Goal: Task Accomplishment & Management: Manage account settings

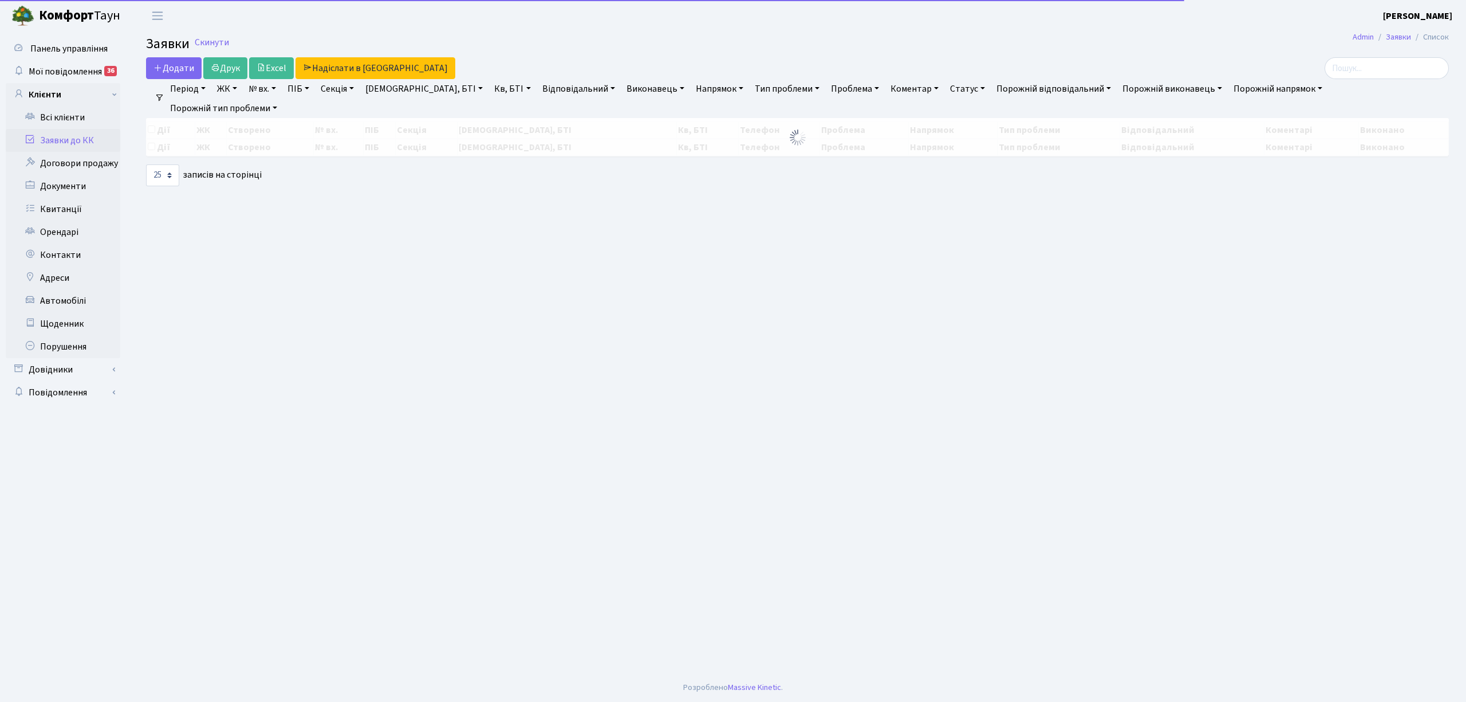
select select "25"
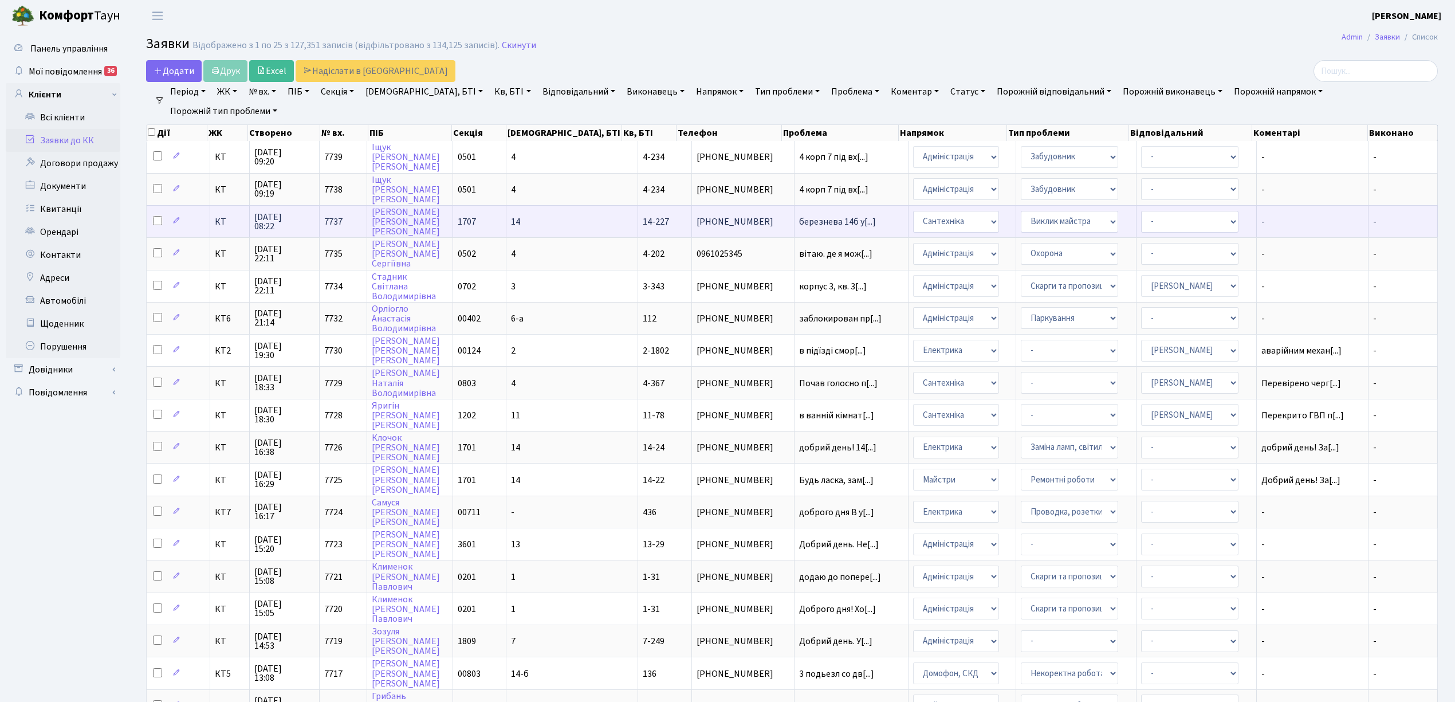
click at [571, 216] on td "14" at bounding box center [572, 221] width 132 height 32
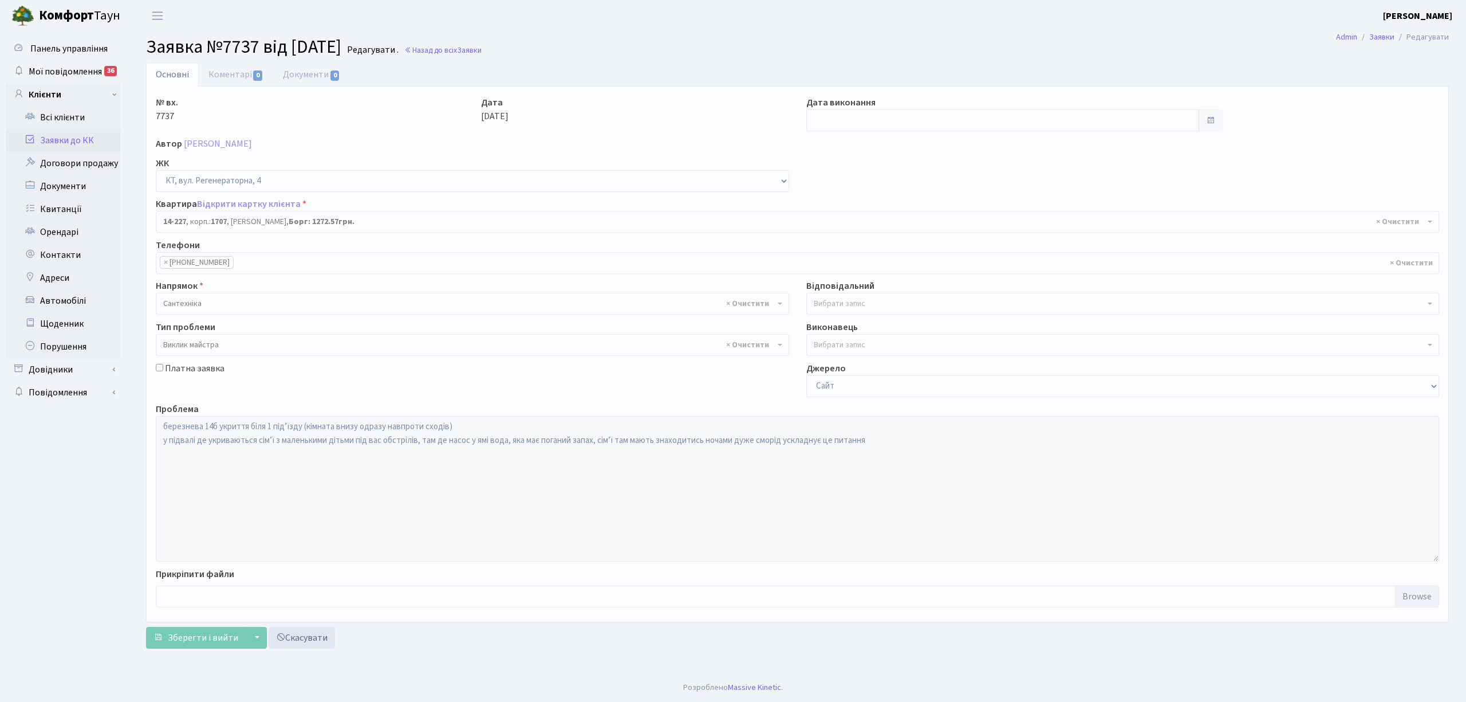
select select "7604"
select select "29"
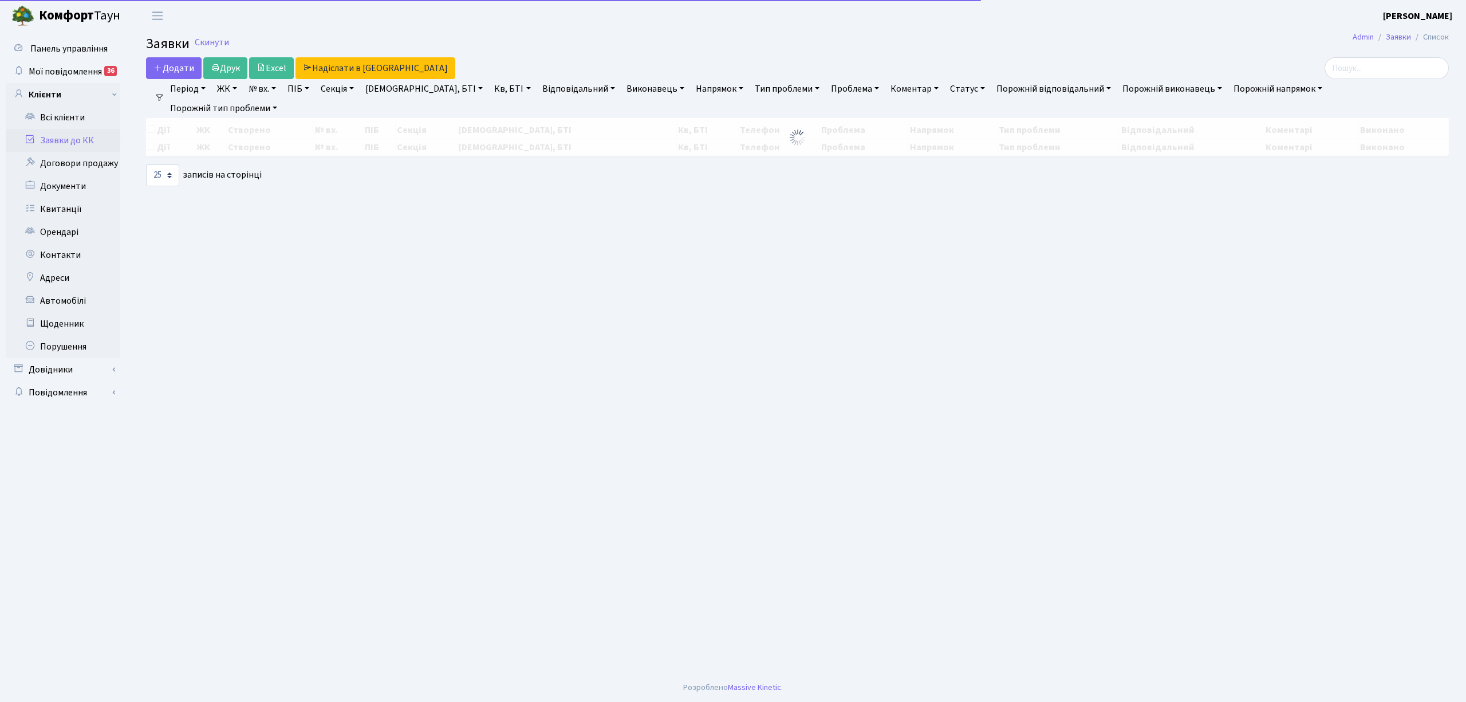
select select "25"
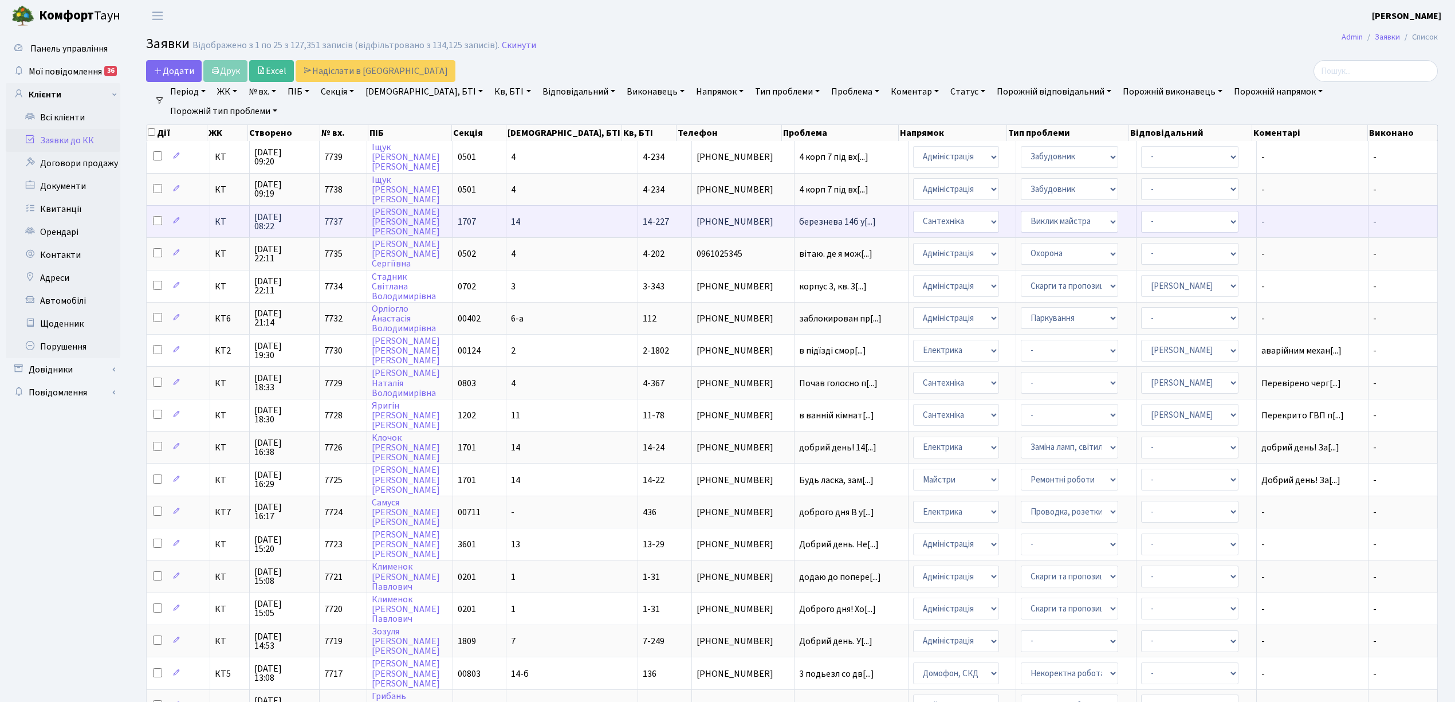
click at [567, 226] on td "14" at bounding box center [572, 221] width 132 height 32
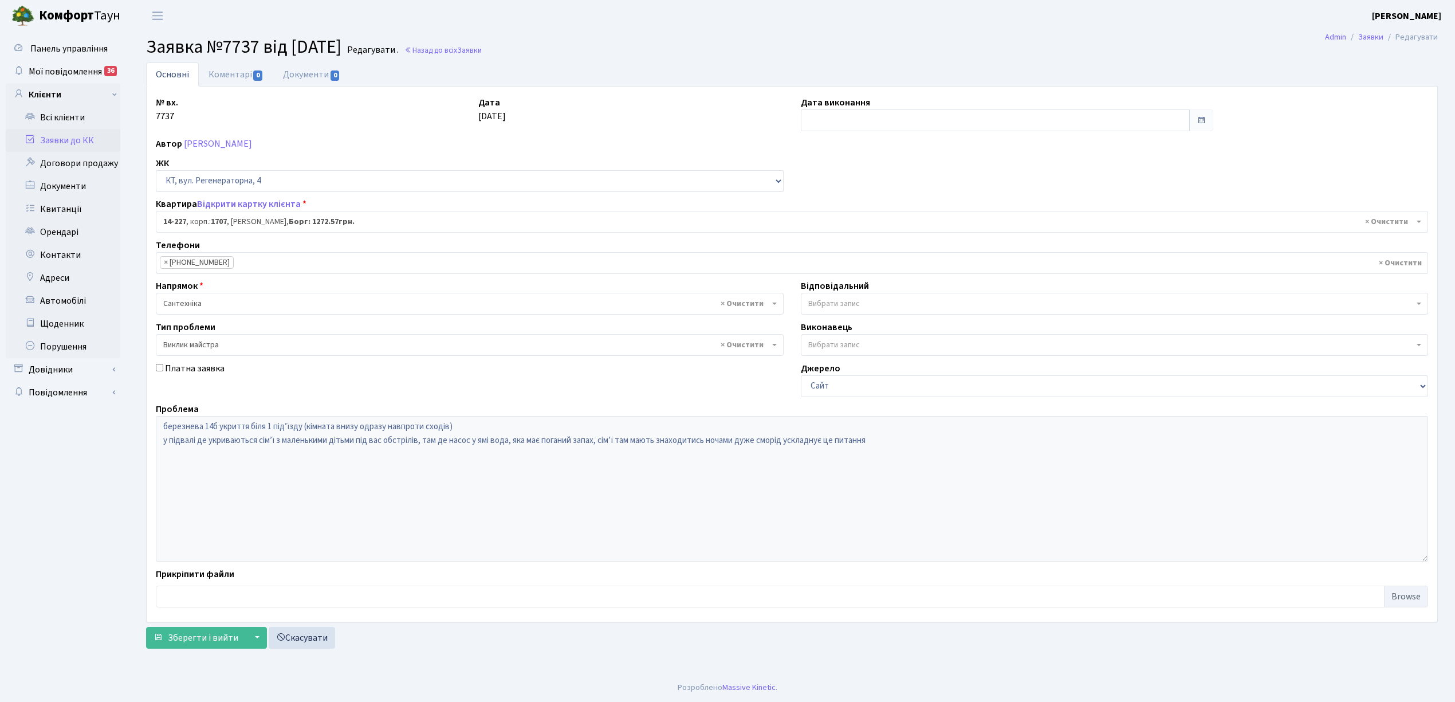
select select "7604"
select select "29"
click at [212, 305] on span "× Сантехніка" at bounding box center [469, 303] width 612 height 11
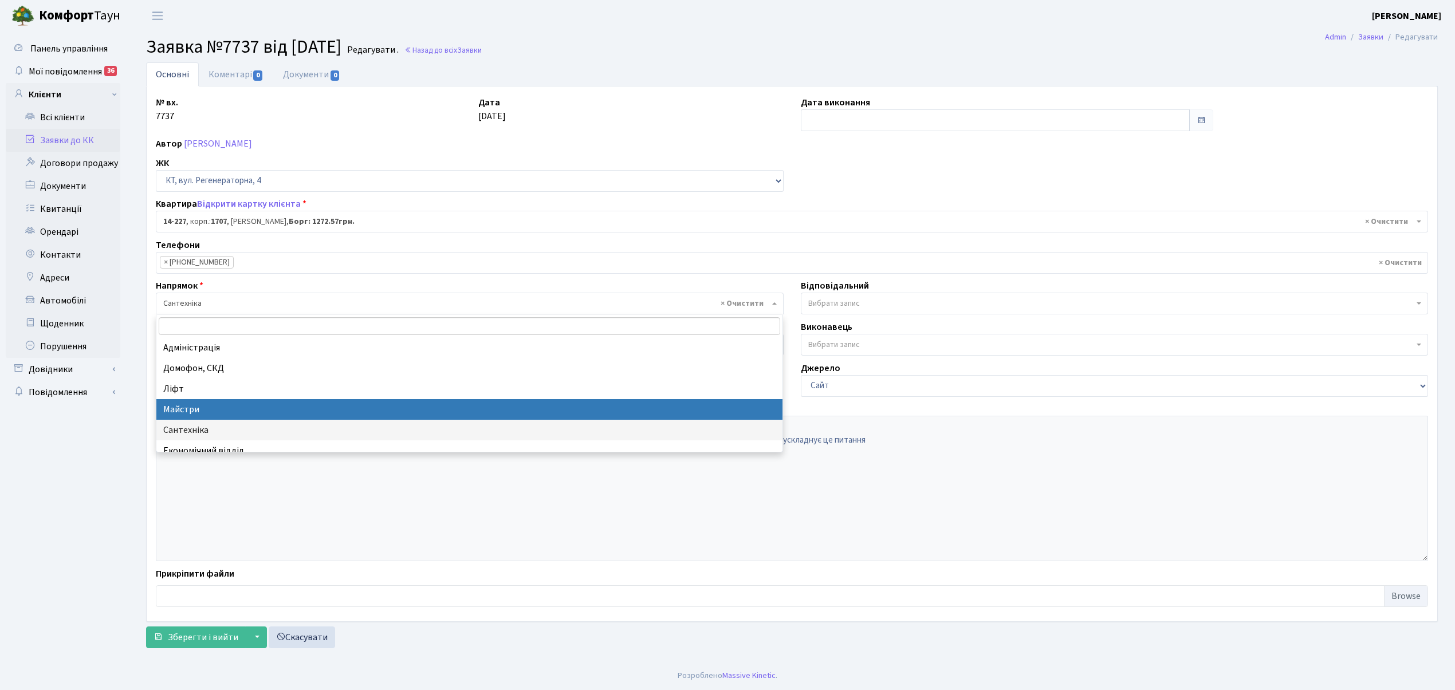
select select "1"
select select
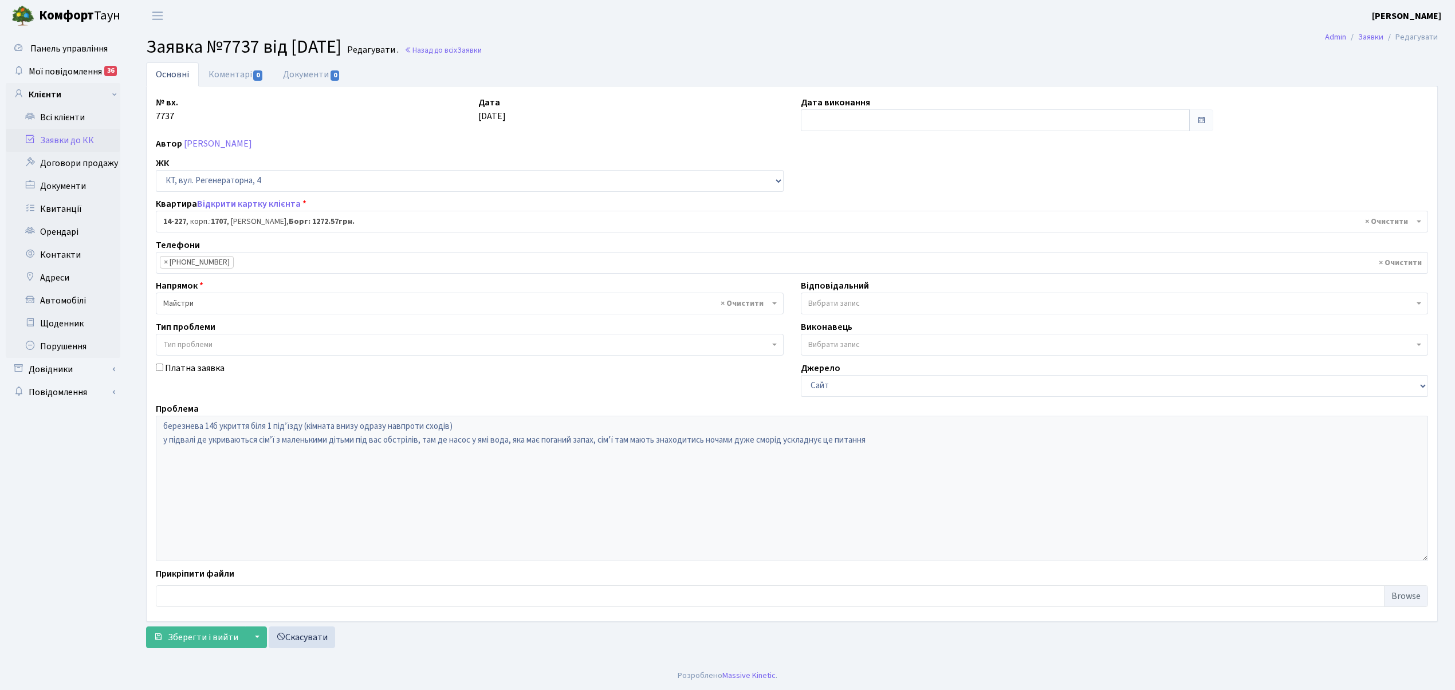
click at [832, 313] on span "Вибрати запис" at bounding box center [1115, 304] width 628 height 22
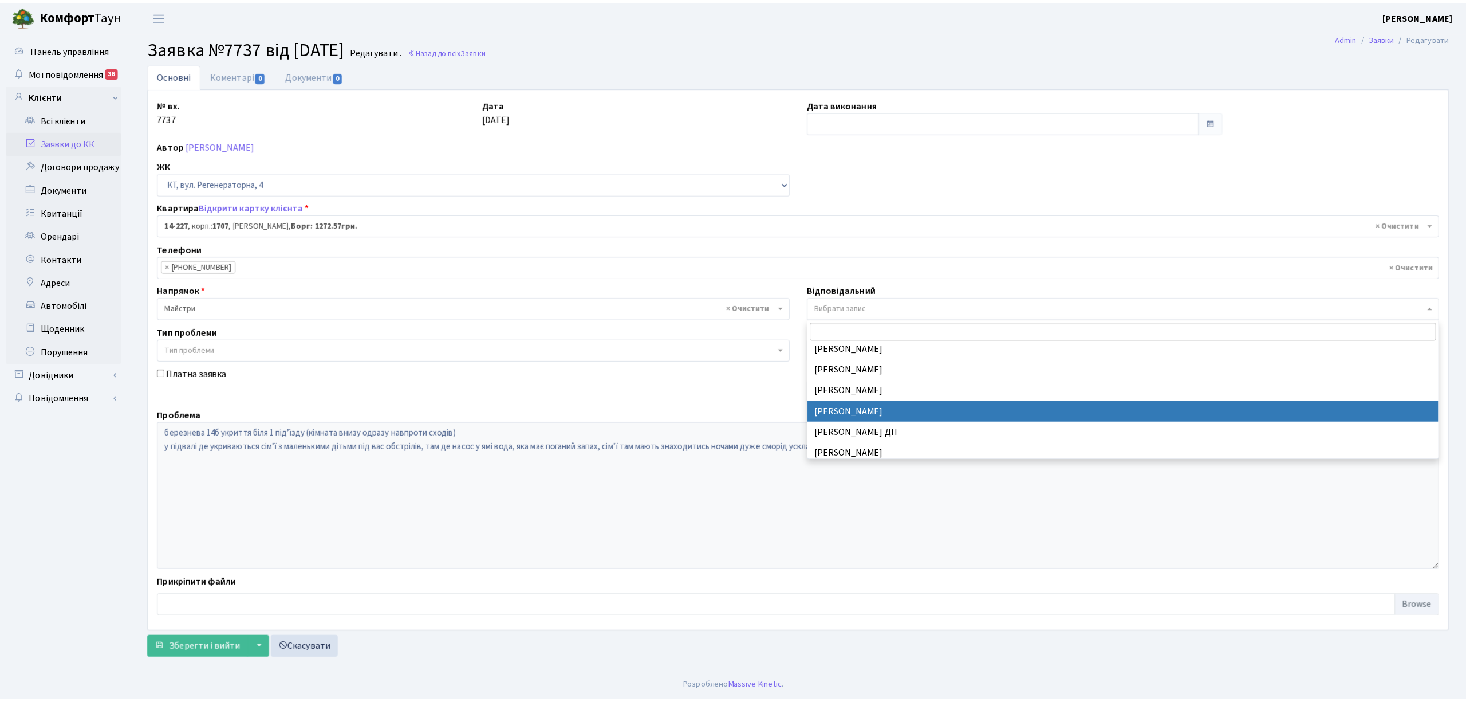
scroll to position [607, 0]
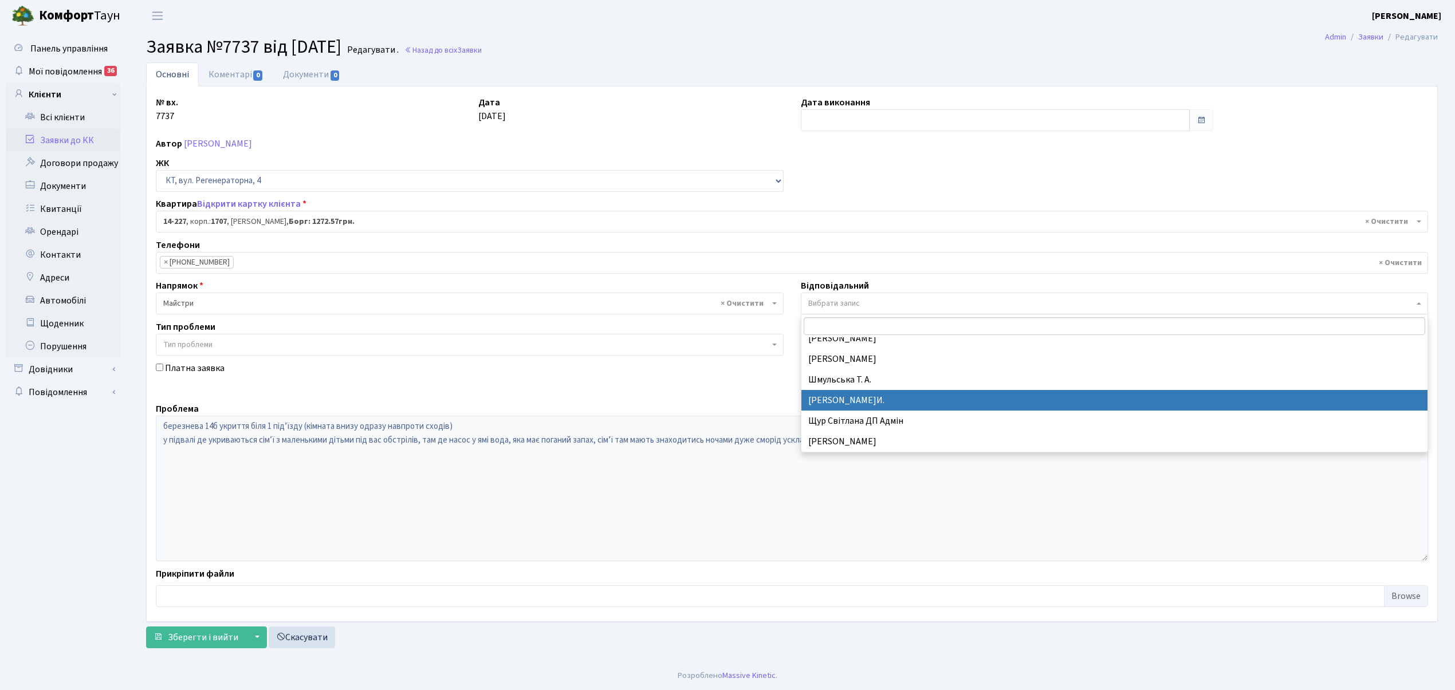
select select "18"
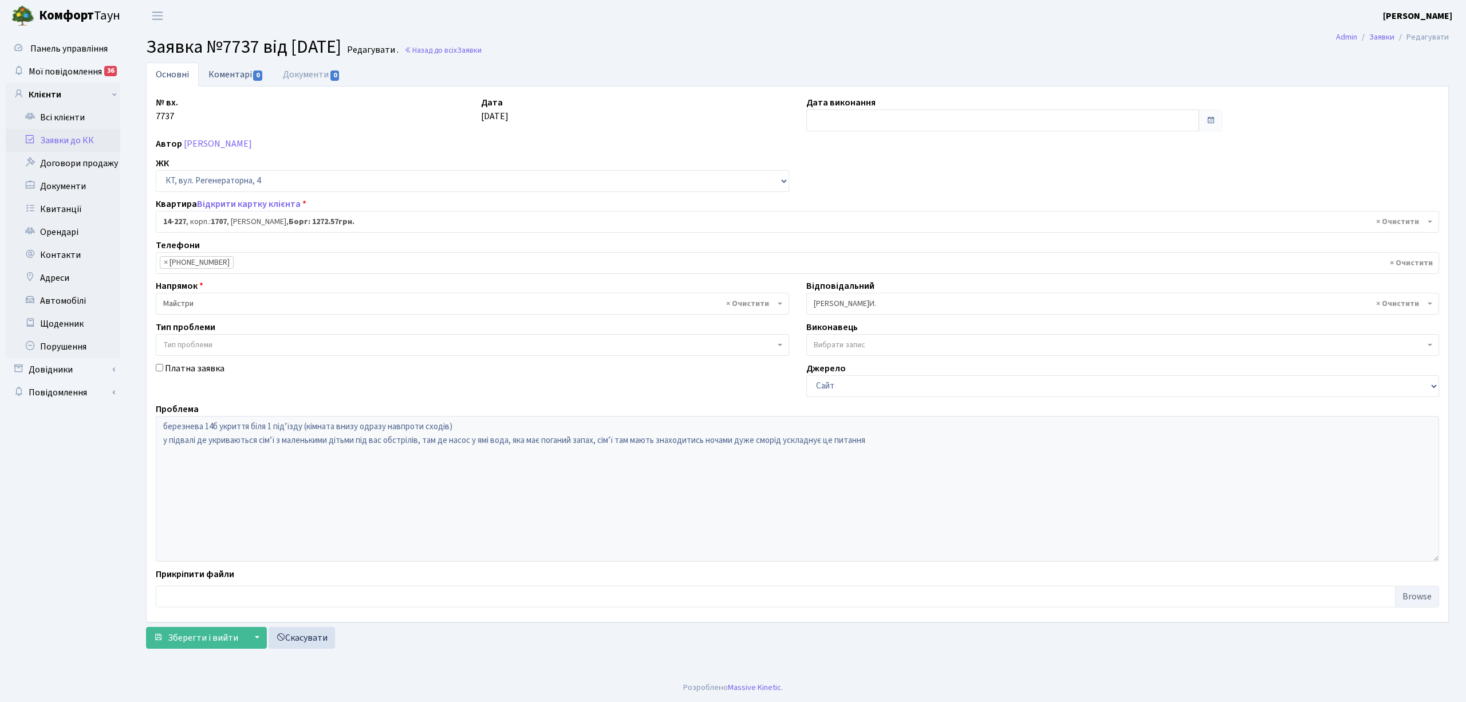
click at [225, 70] on link "Коментарі 0" at bounding box center [236, 73] width 74 height 23
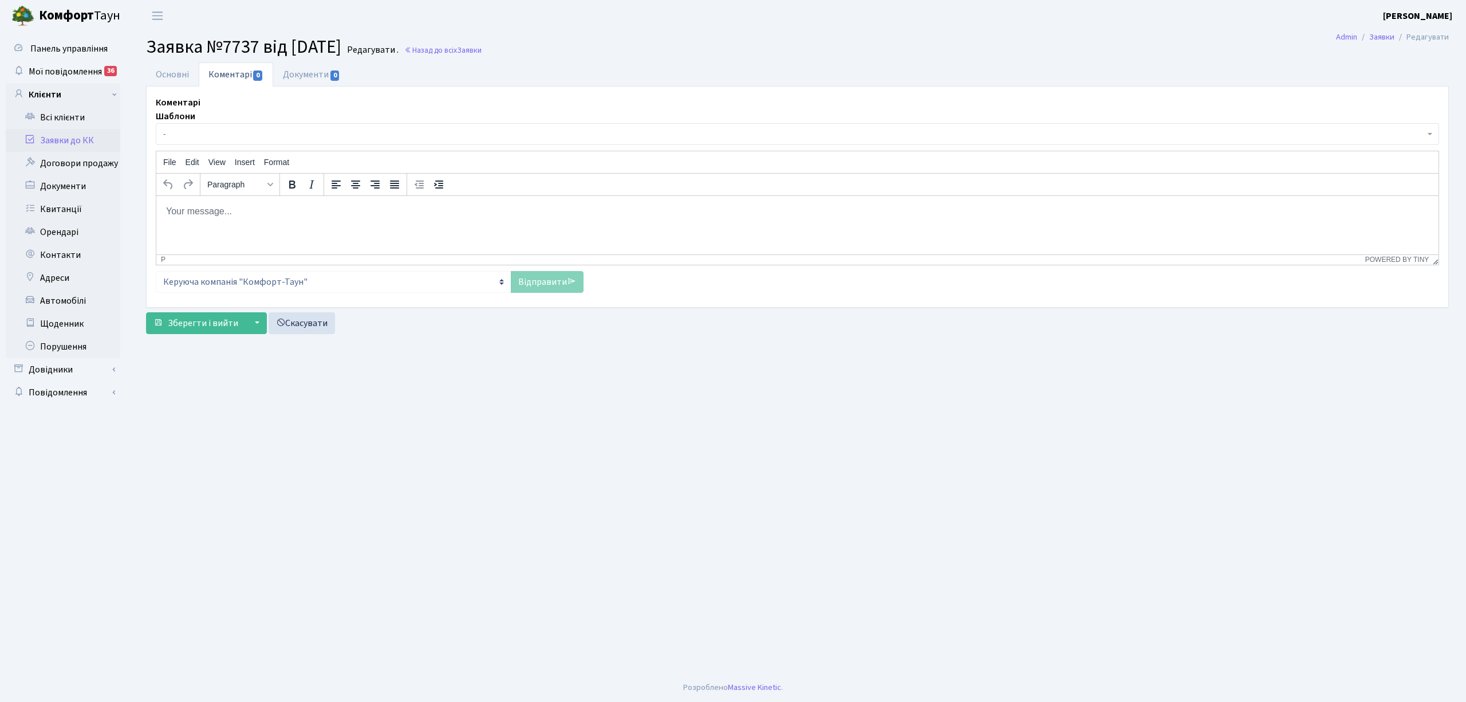
click at [226, 209] on body "Rich Text Area. Press ALT-0 for help." at bounding box center [798, 210] width 1264 height 13
click at [519, 284] on link "Відправити" at bounding box center [547, 282] width 73 height 22
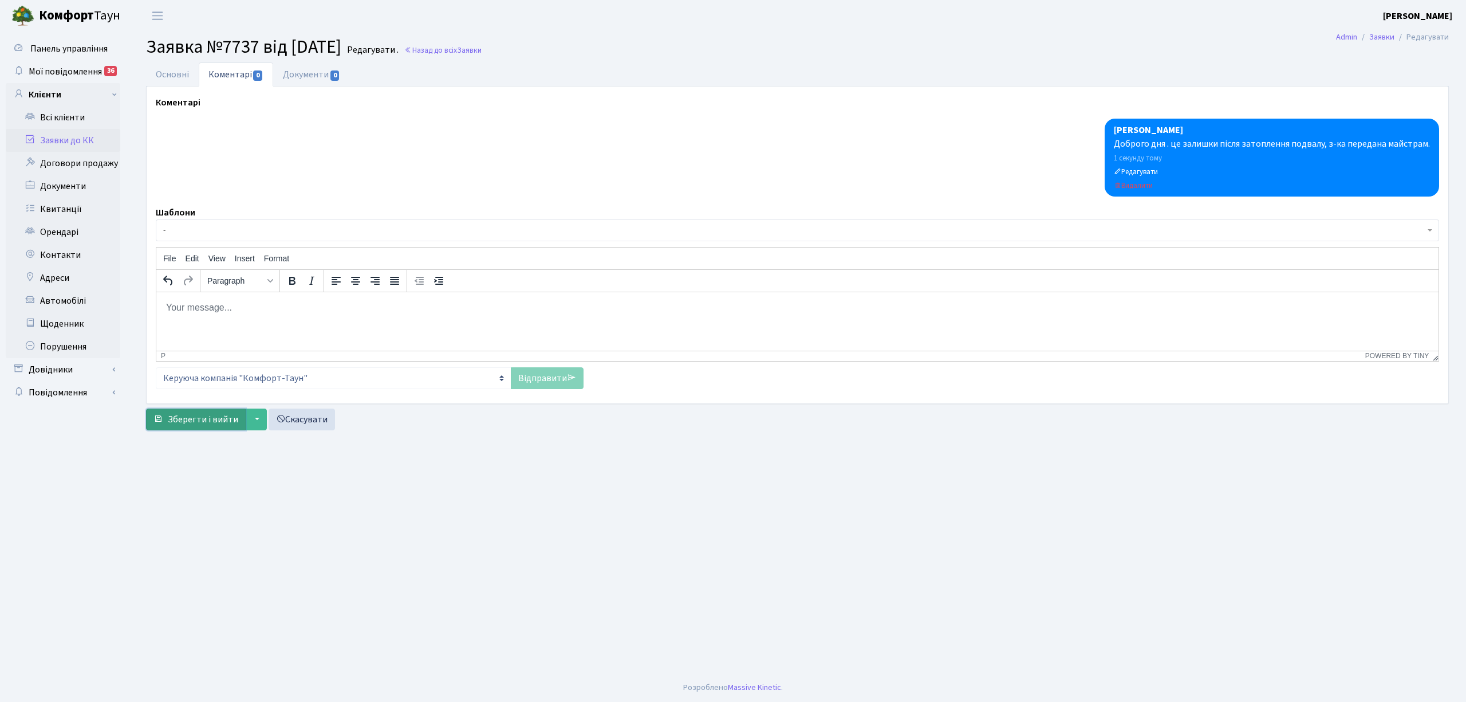
click at [204, 416] on span "Зберегти і вийти" at bounding box center [203, 419] width 70 height 13
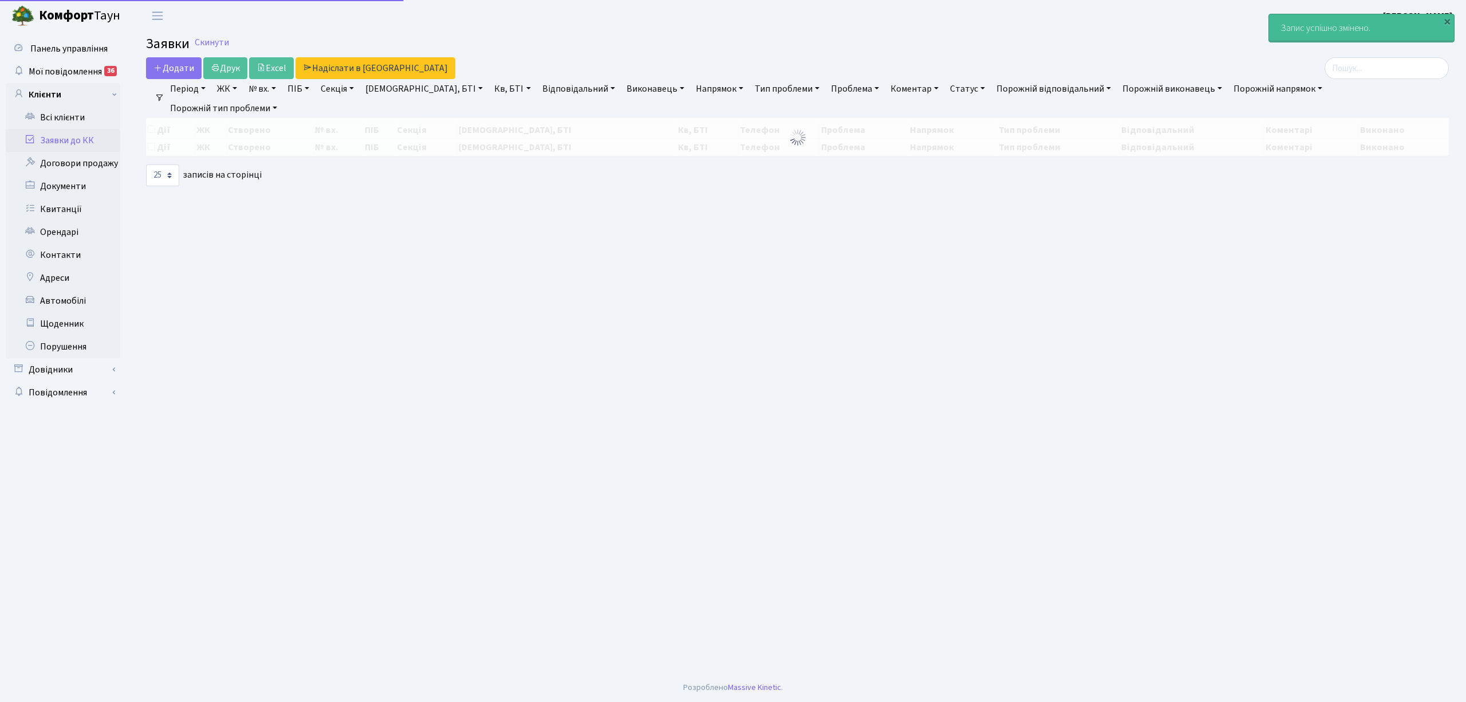
select select "25"
